Goal: Task Accomplishment & Management: Manage account settings

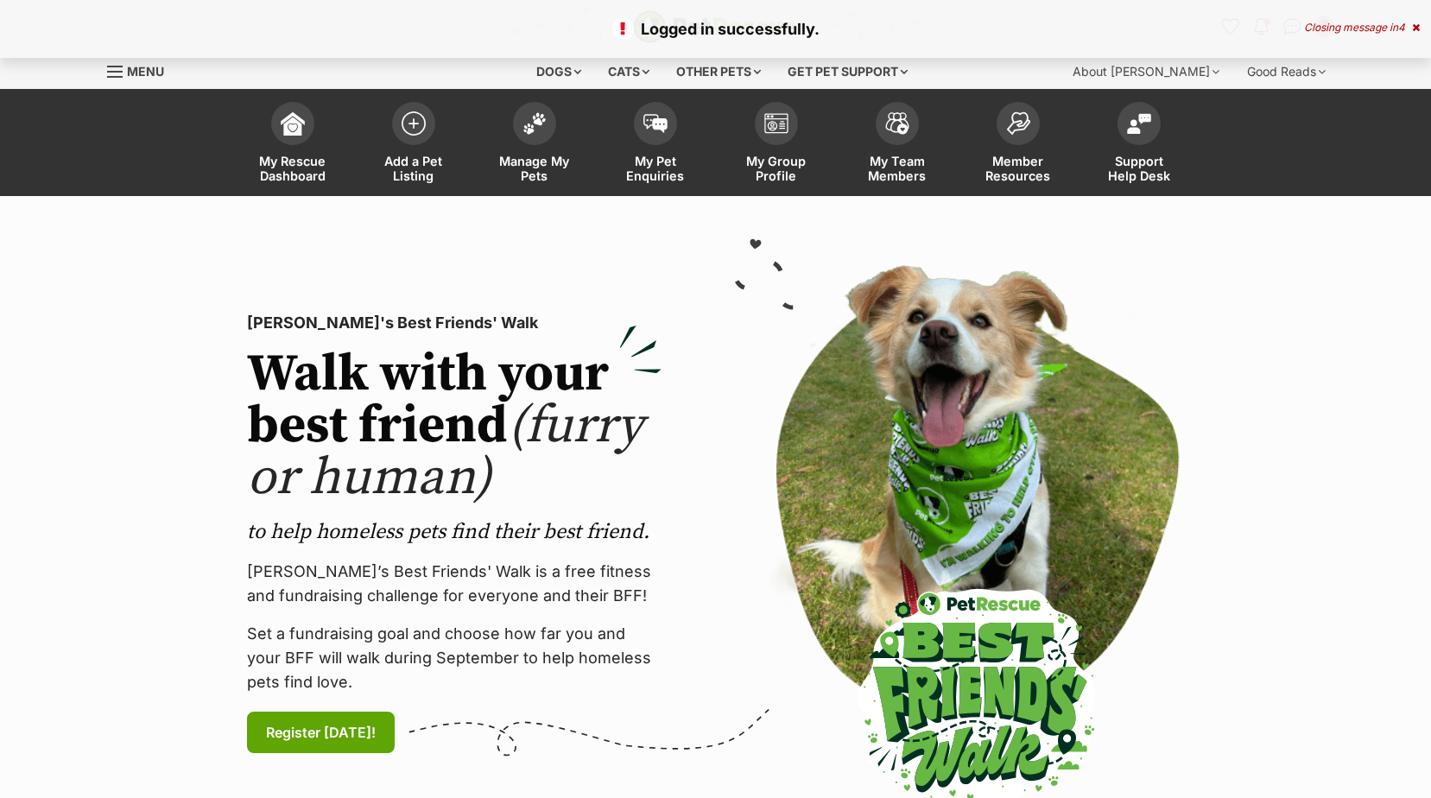
click at [1343, 18] on p "Logged in successfully." at bounding box center [715, 28] width 1396 height 23
click at [1341, 28] on div "Closing message in 4" at bounding box center [1362, 28] width 116 height 12
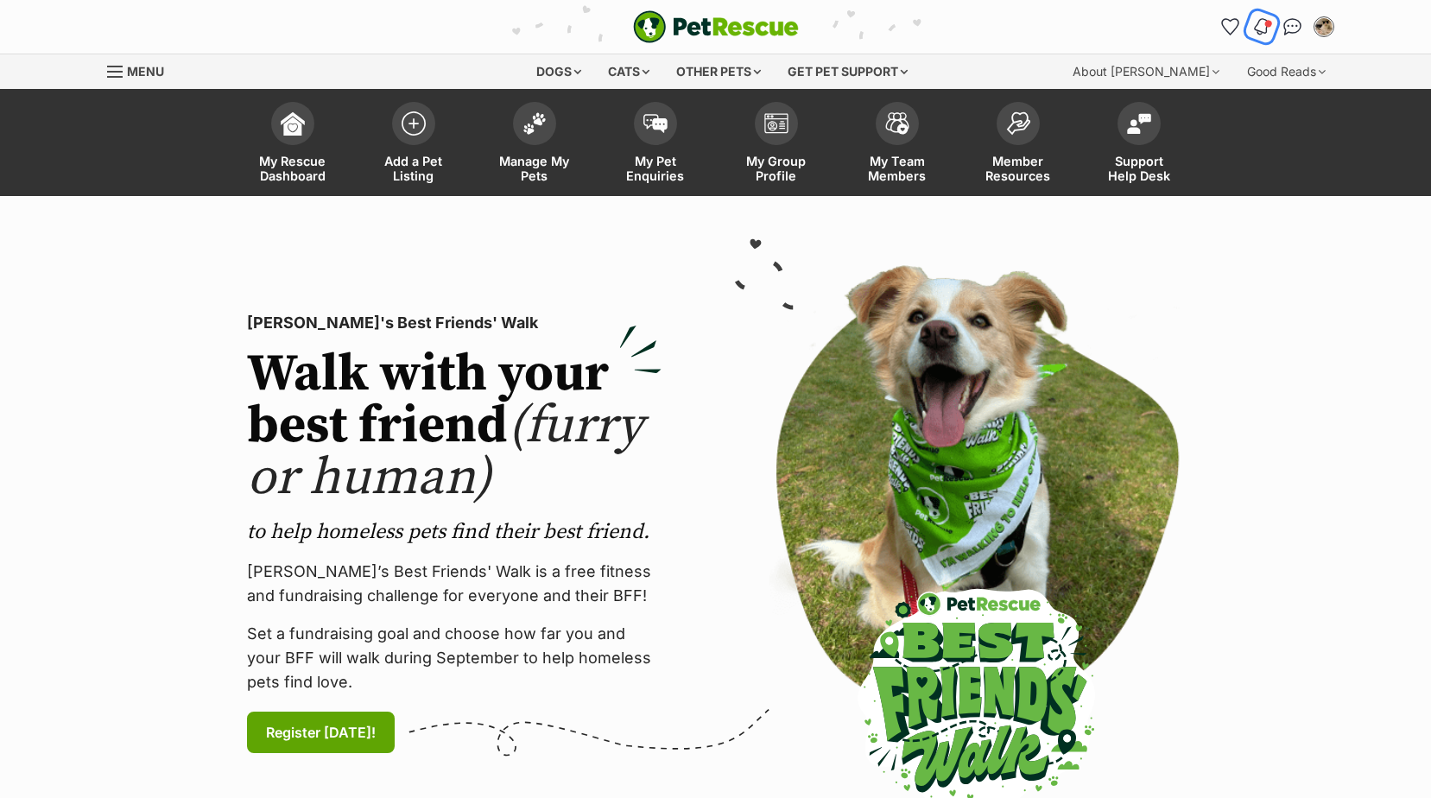
click at [1262, 28] on img "Notifications" at bounding box center [1260, 26] width 19 height 21
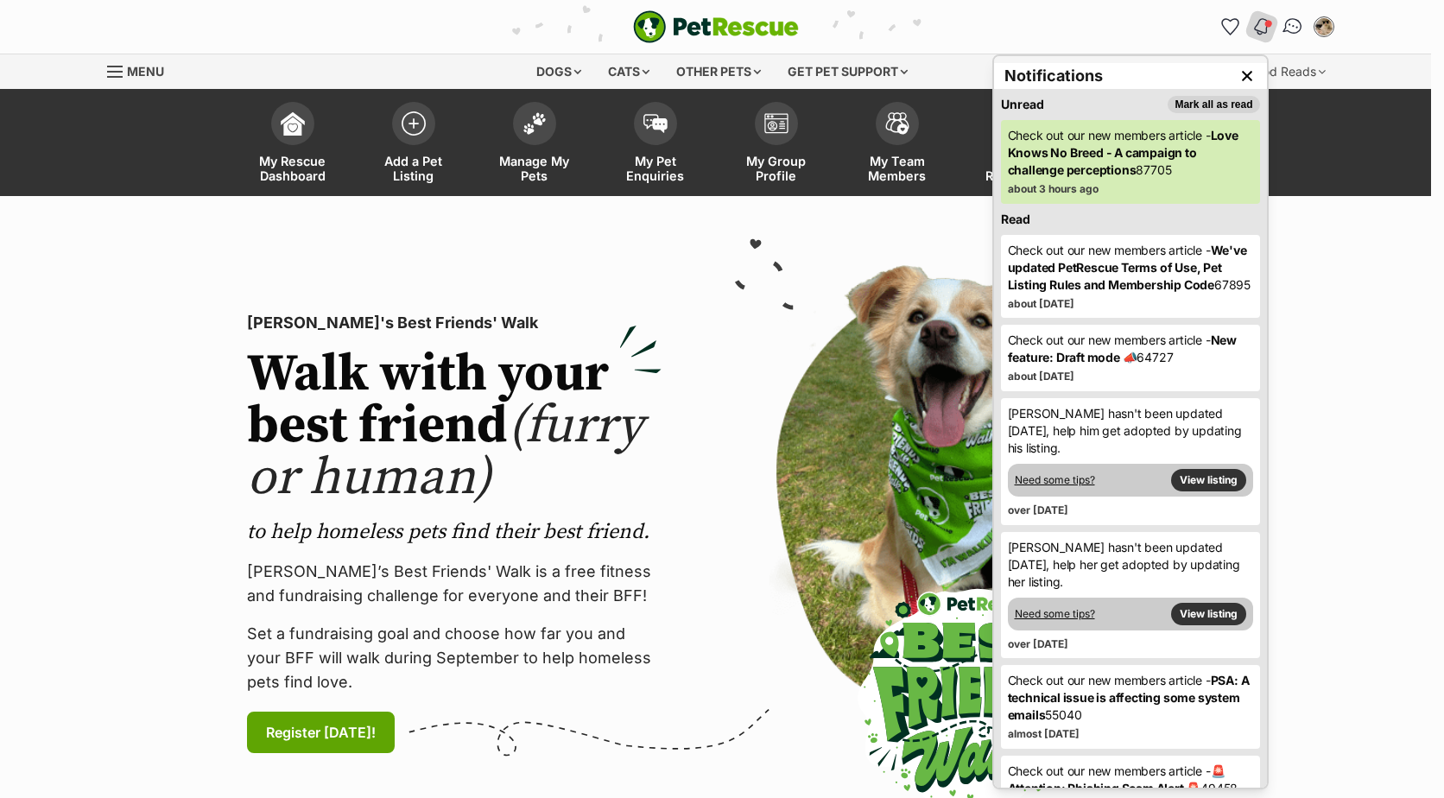
click at [1287, 29] on img "Conversations" at bounding box center [1292, 27] width 23 height 22
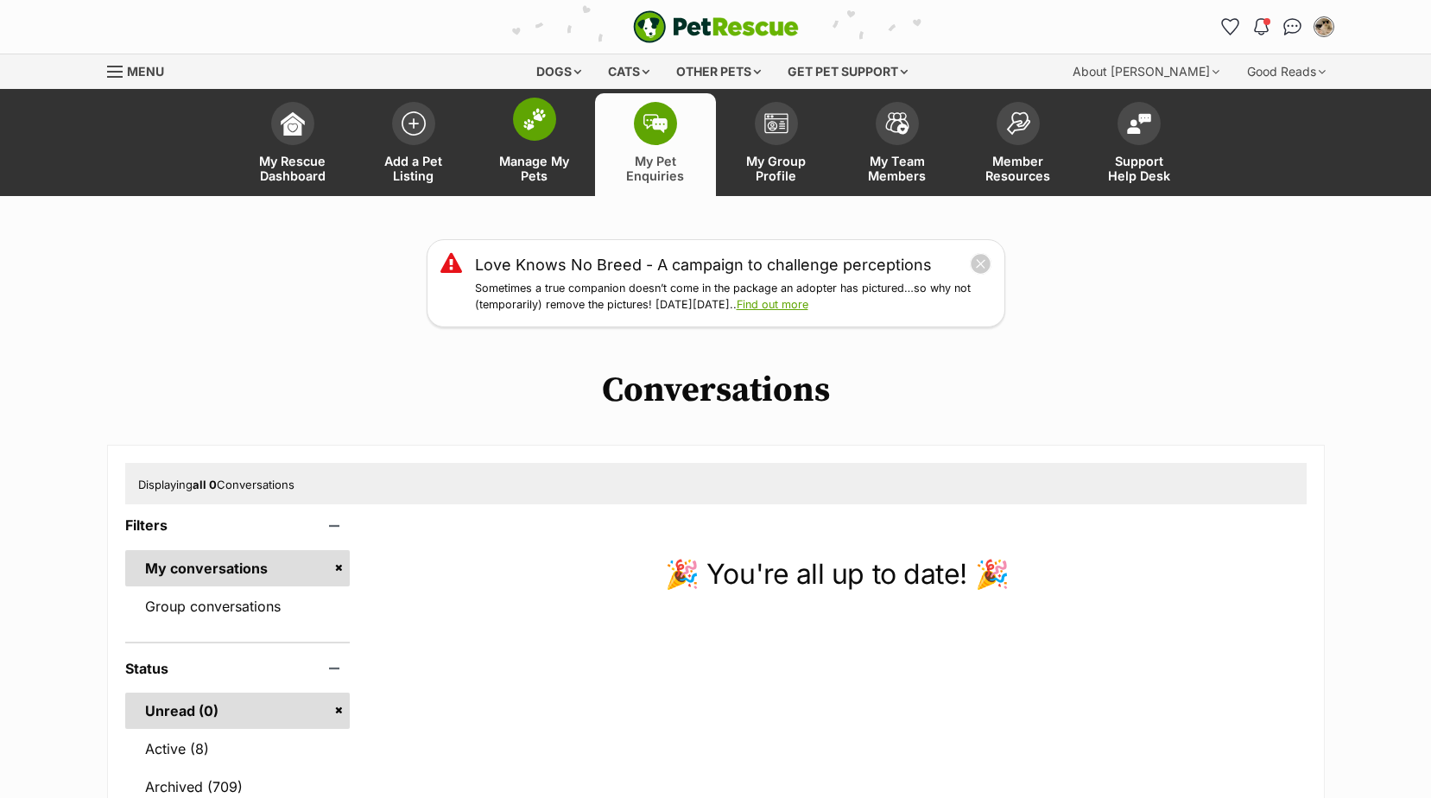
click at [548, 149] on link "Manage My Pets" at bounding box center [534, 144] width 121 height 103
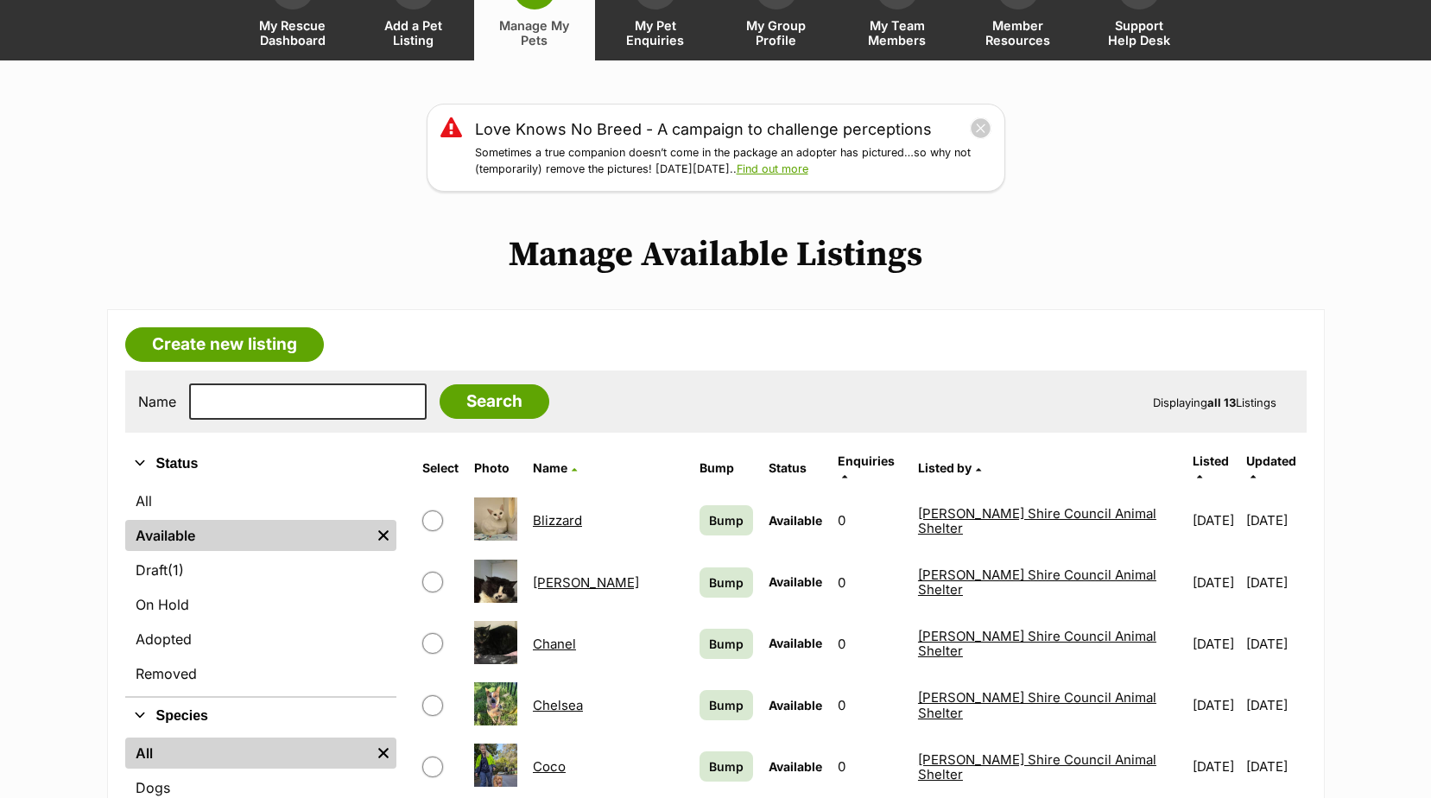
scroll to position [345, 0]
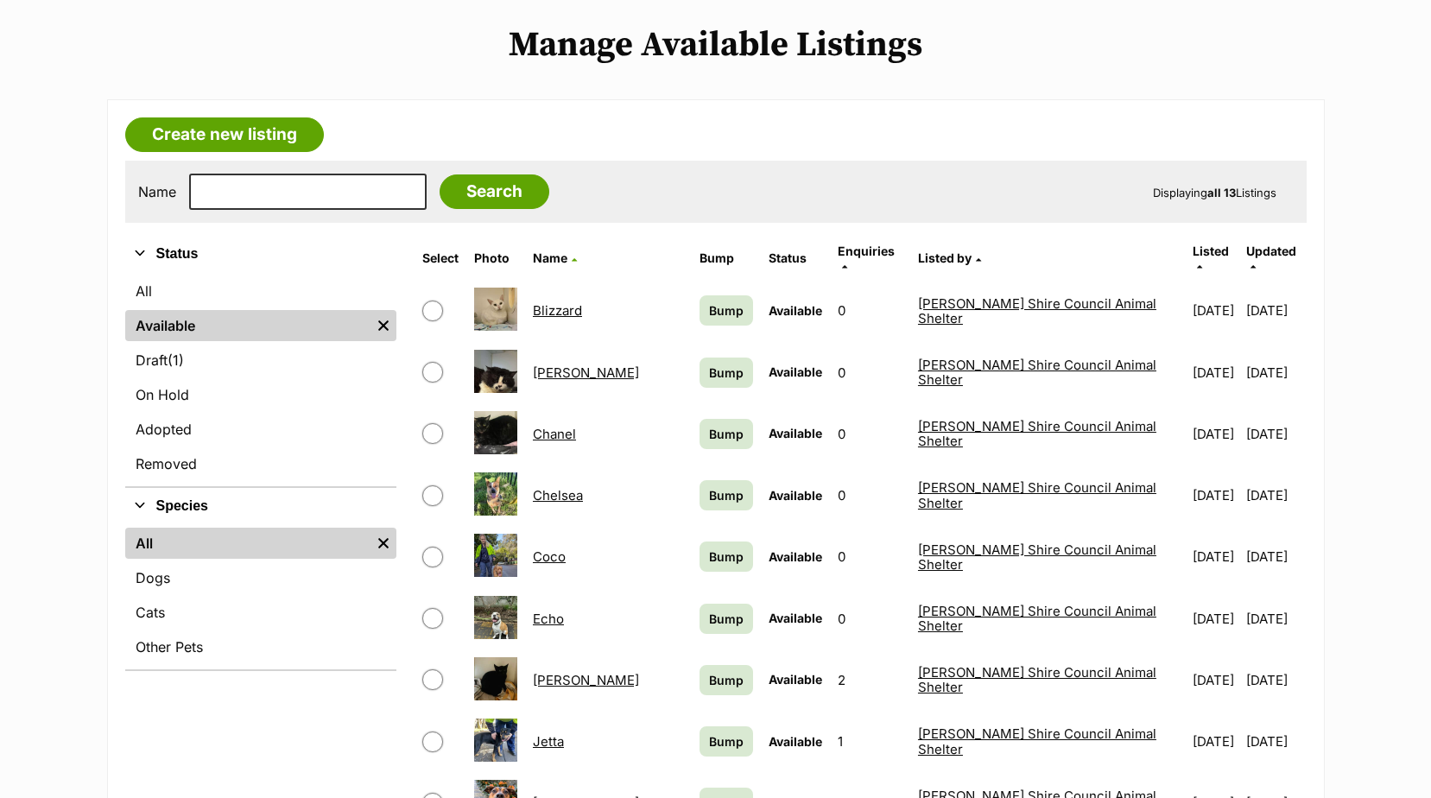
click at [564, 364] on link "Bruce" at bounding box center [586, 372] width 106 height 16
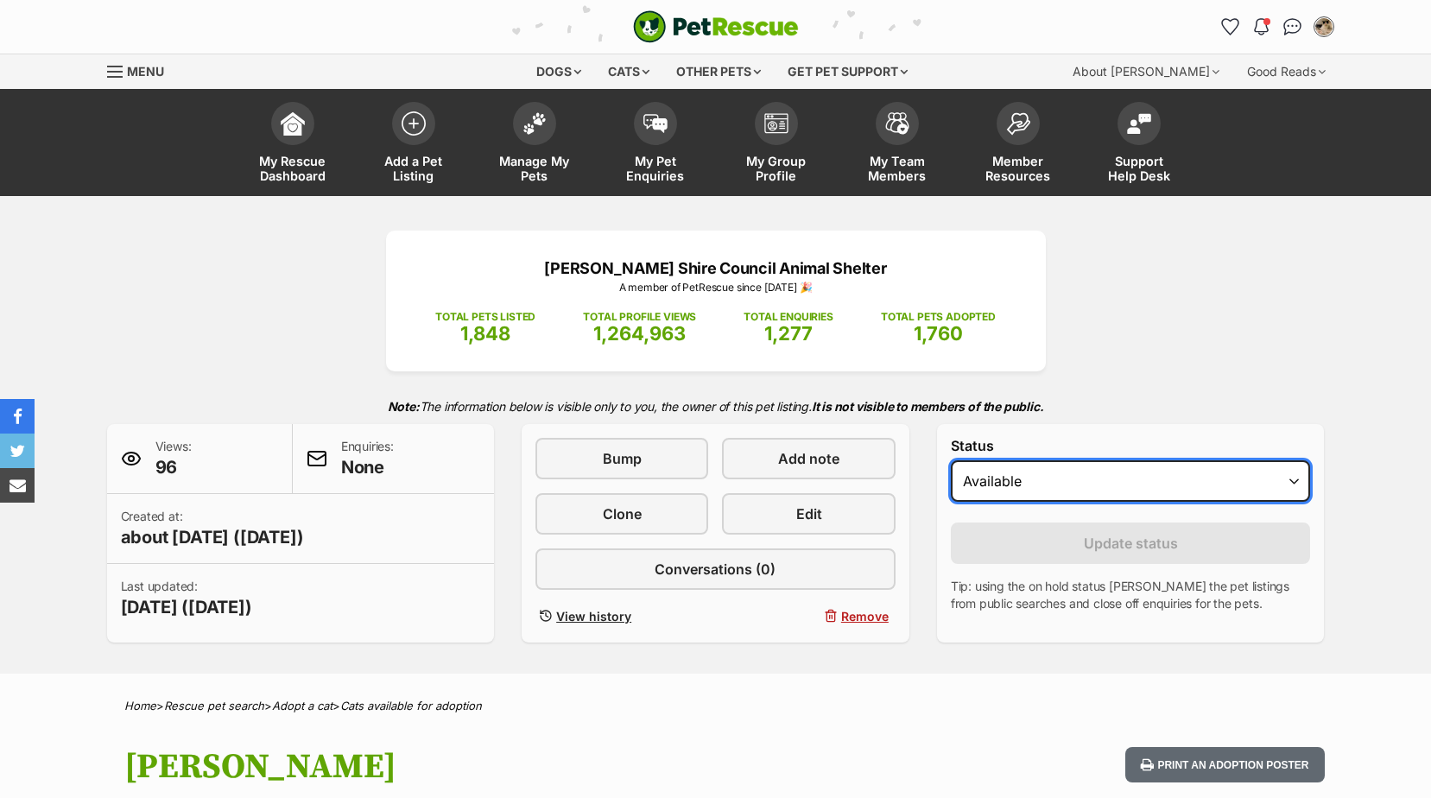
click at [999, 477] on select "Draft Available On hold Adopted" at bounding box center [1131, 480] width 360 height 41
select select "rehomed"
click at [951, 460] on select "Draft Available On hold Adopted" at bounding box center [1131, 480] width 360 height 41
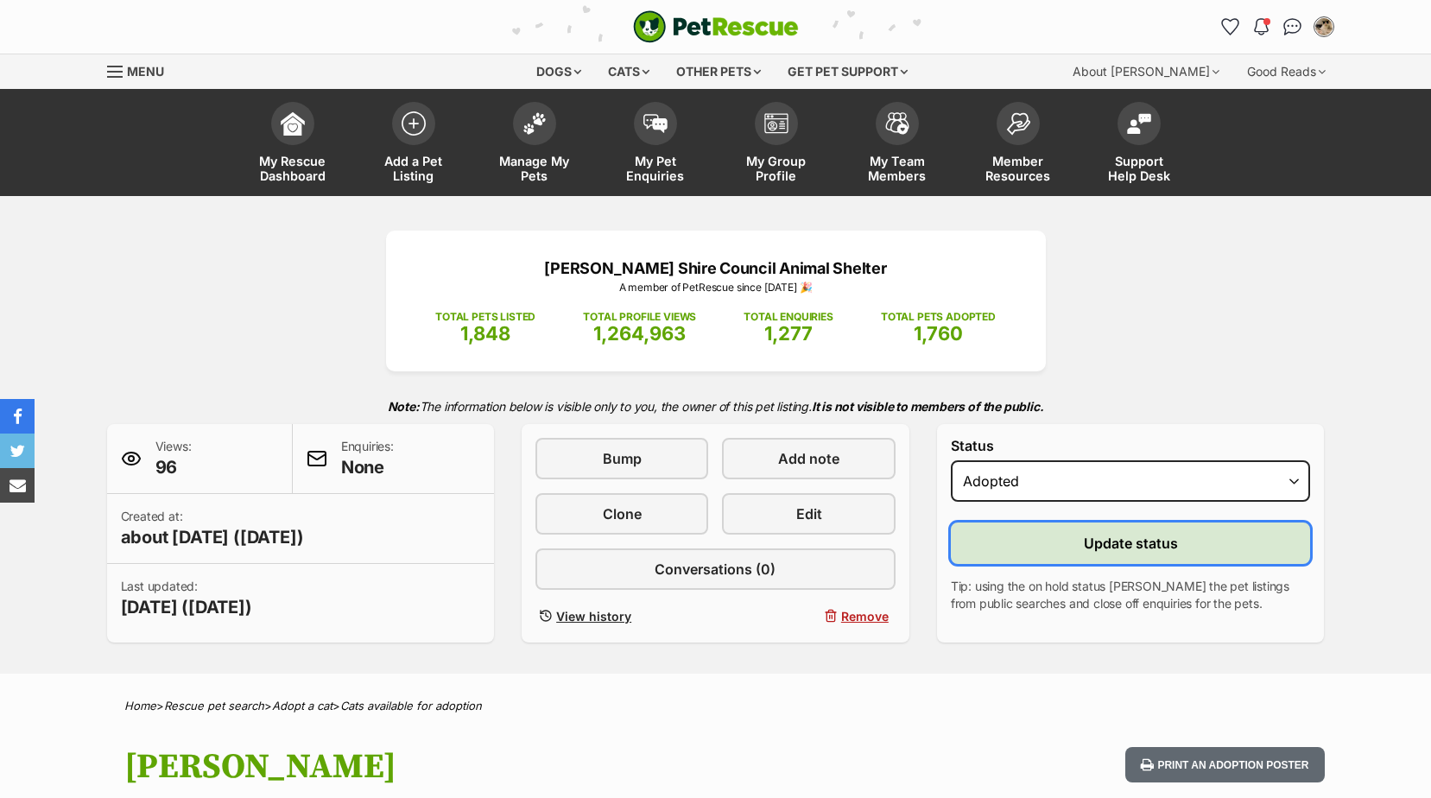
click at [997, 550] on button "Update status" at bounding box center [1131, 542] width 360 height 41
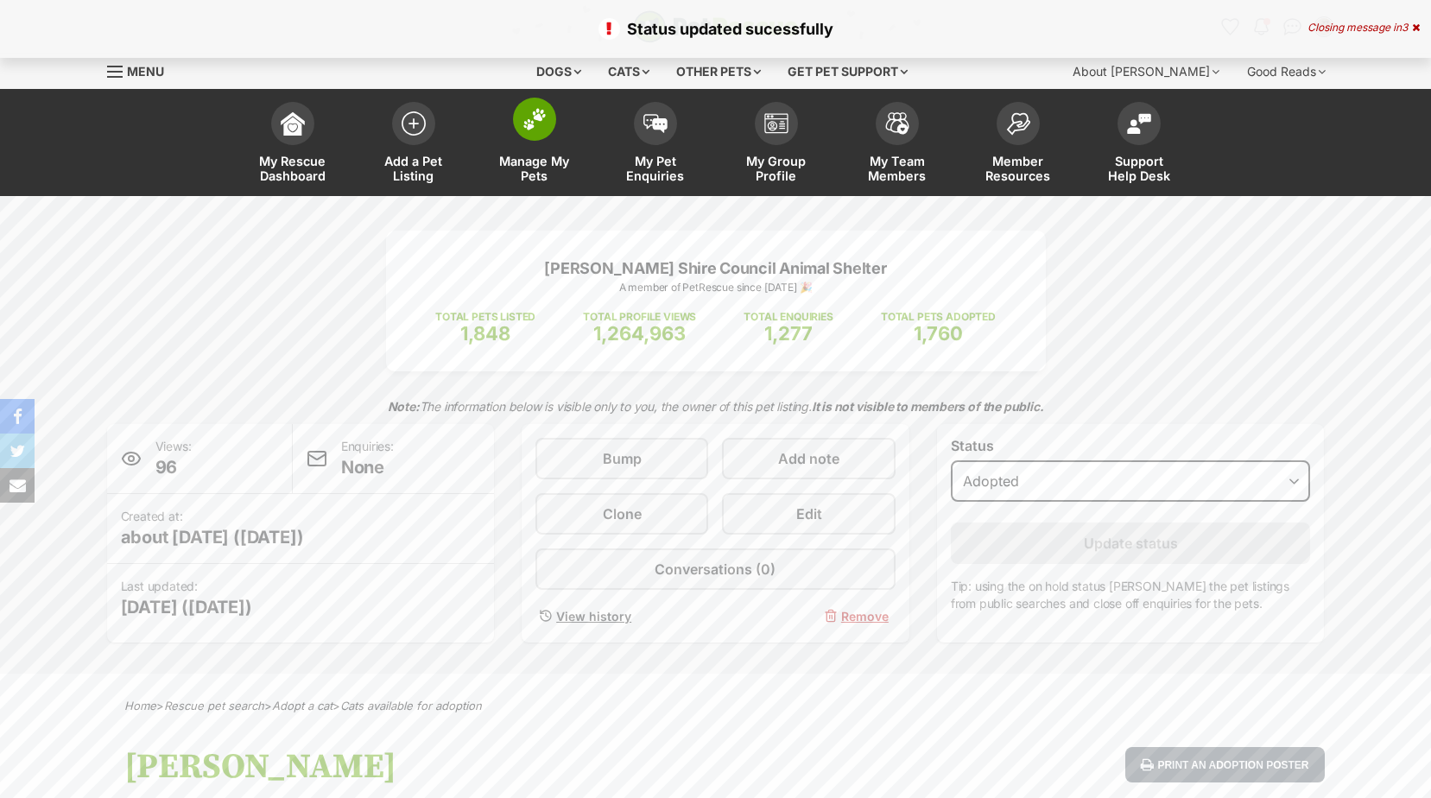
click at [514, 123] on span at bounding box center [534, 119] width 43 height 43
